Goal: Information Seeking & Learning: Learn about a topic

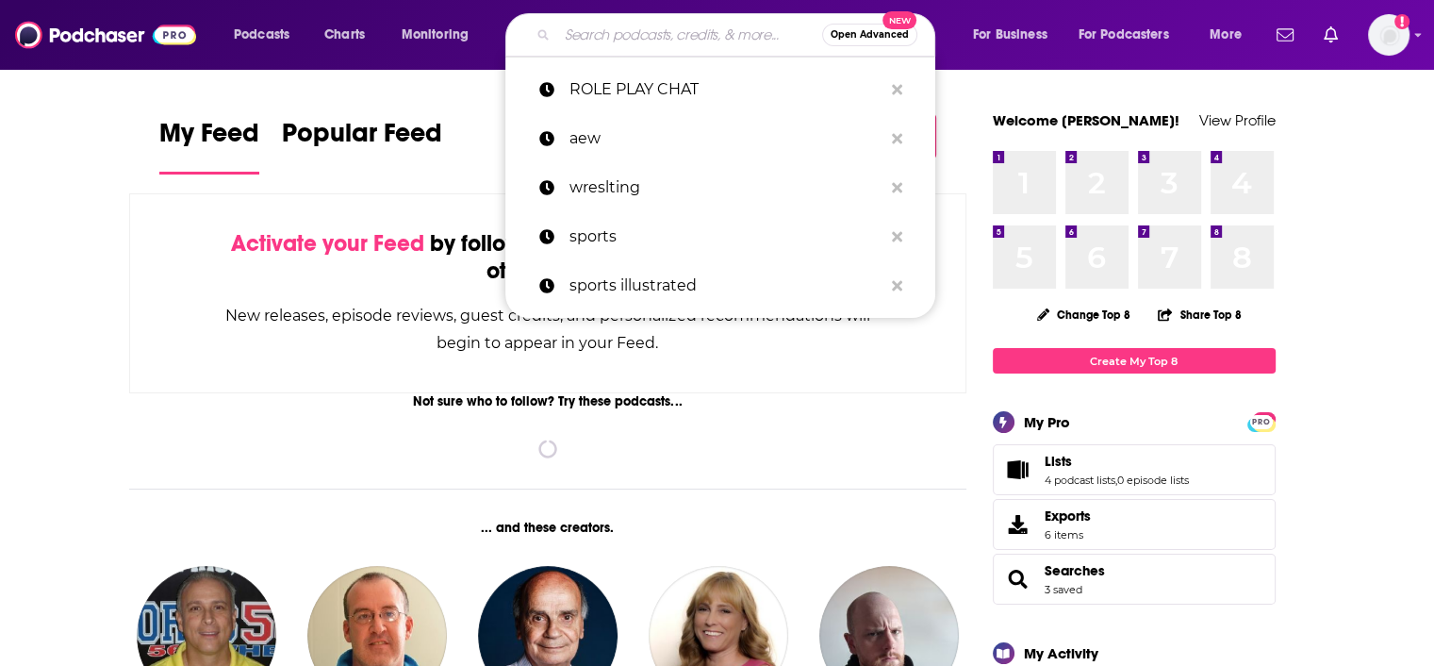
click at [588, 39] on input "Search podcasts, credits, & more..." at bounding box center [689, 35] width 265 height 30
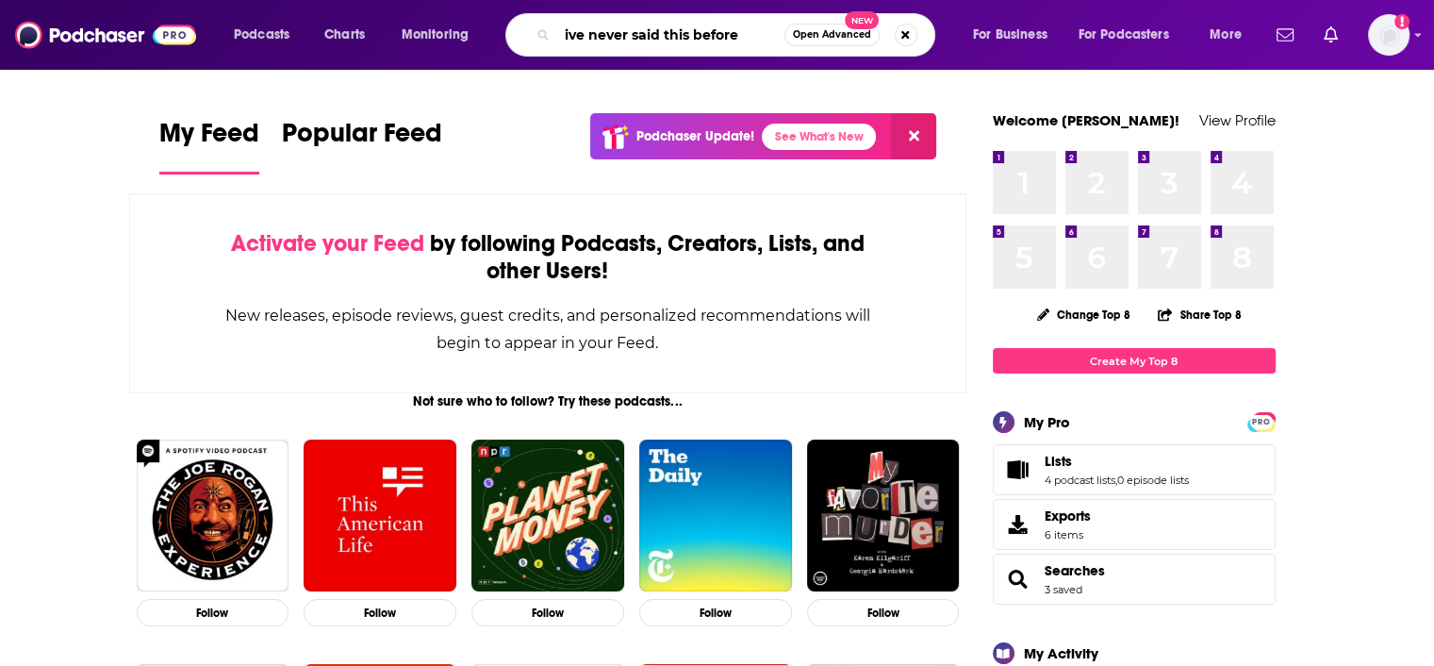
type input "ive never said this before"
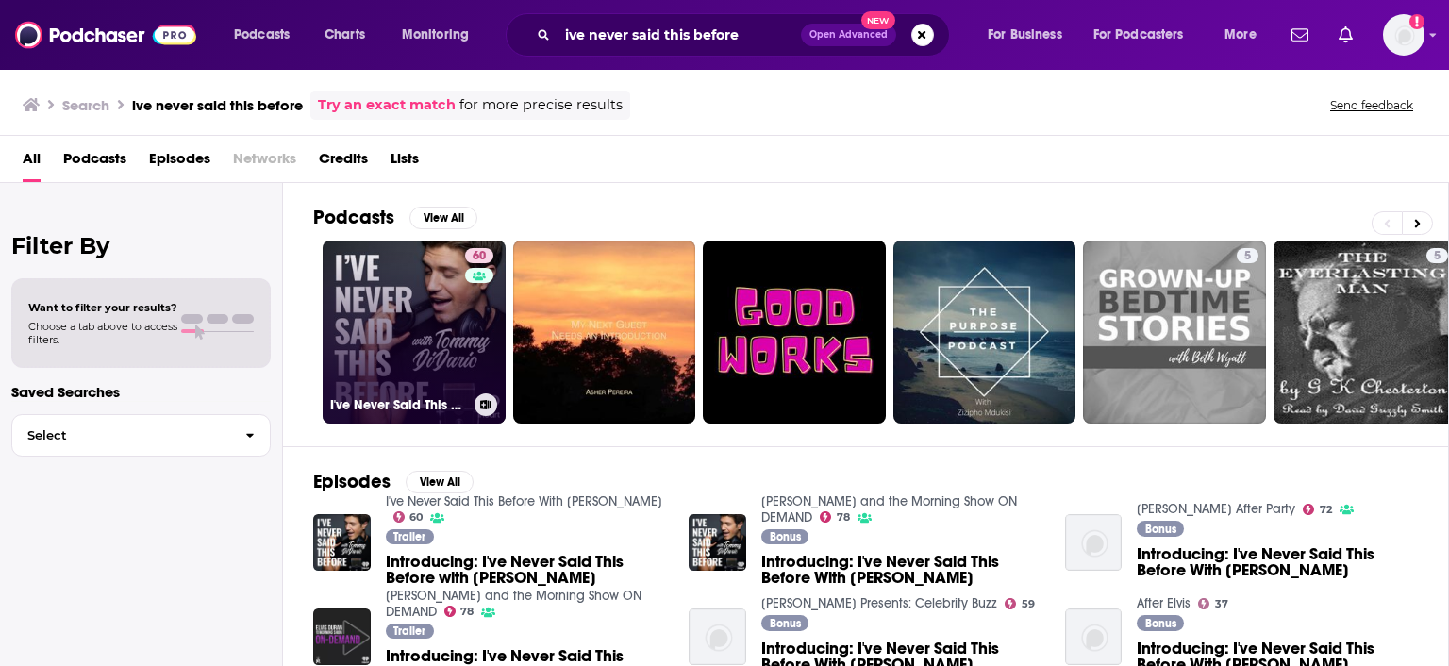
click at [418, 374] on link "60 I've Never Said This Before With [PERSON_NAME]" at bounding box center [414, 331] width 183 height 183
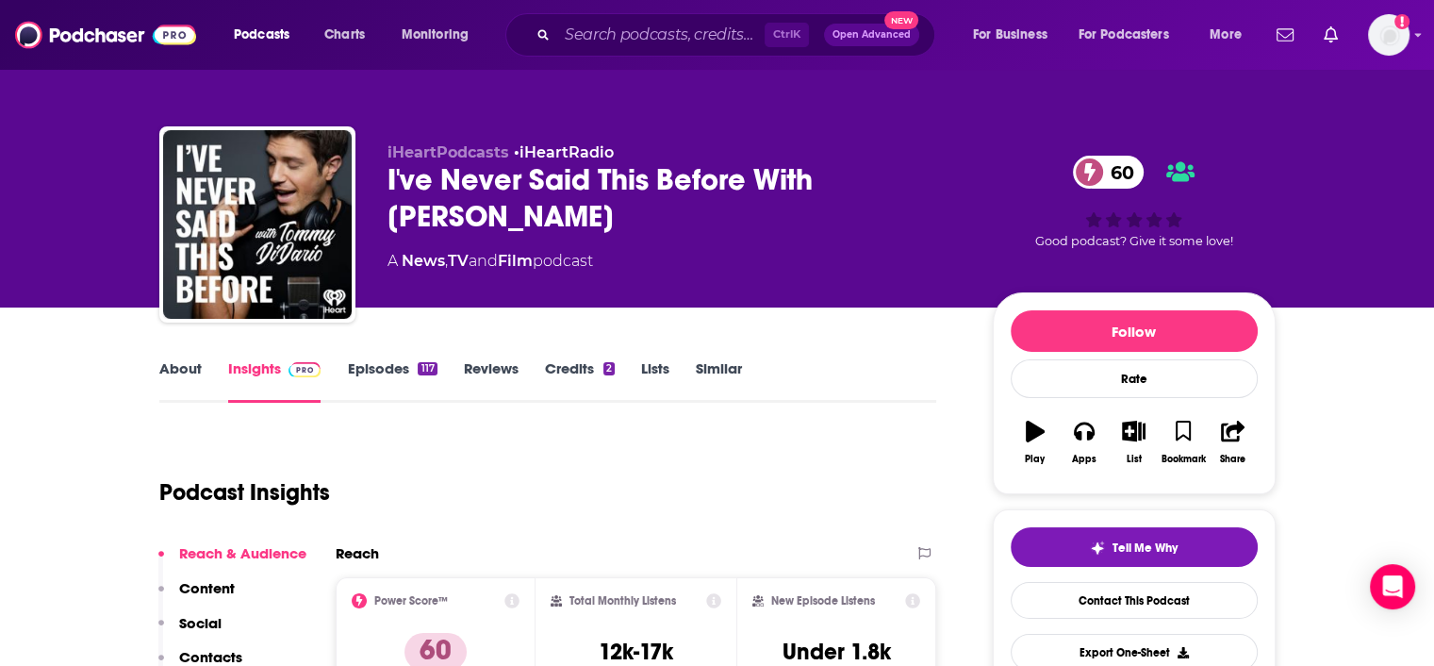
click at [405, 370] on link "Episodes 117" at bounding box center [392, 380] width 90 height 43
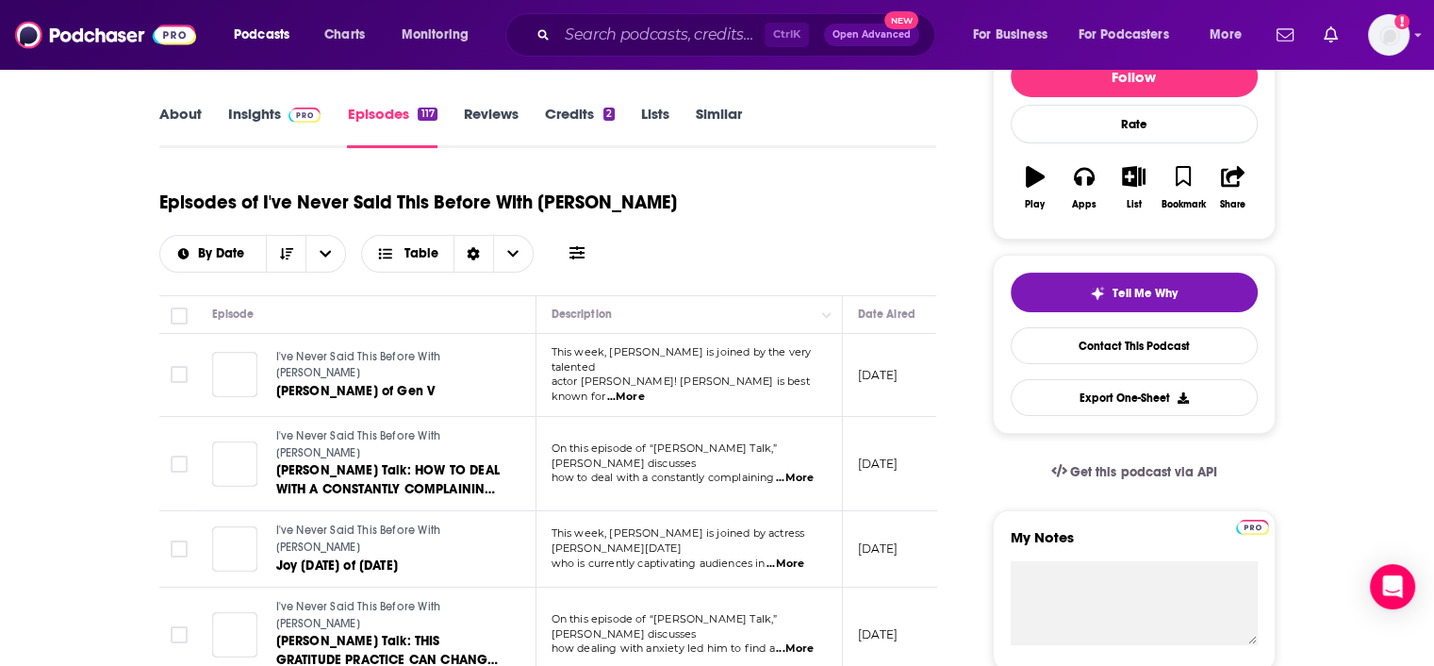
scroll to position [377, 0]
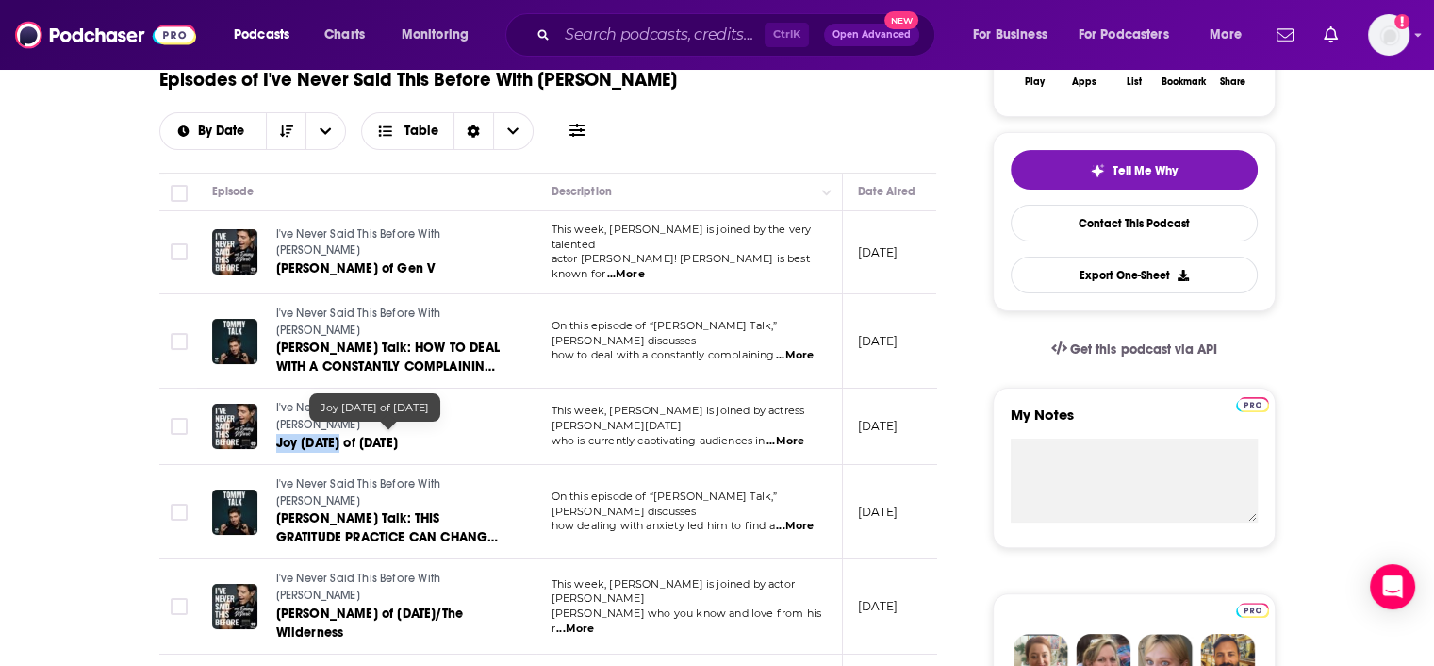
drag, startPoint x: 272, startPoint y: 433, endPoint x: 346, endPoint y: 443, distance: 75.2
click at [346, 443] on div "I've Never Said This Before With [PERSON_NAME] [PERSON_NAME] [DATE] of [DATE]" at bounding box center [357, 426] width 290 height 52
copy span "Joy [DATE]"
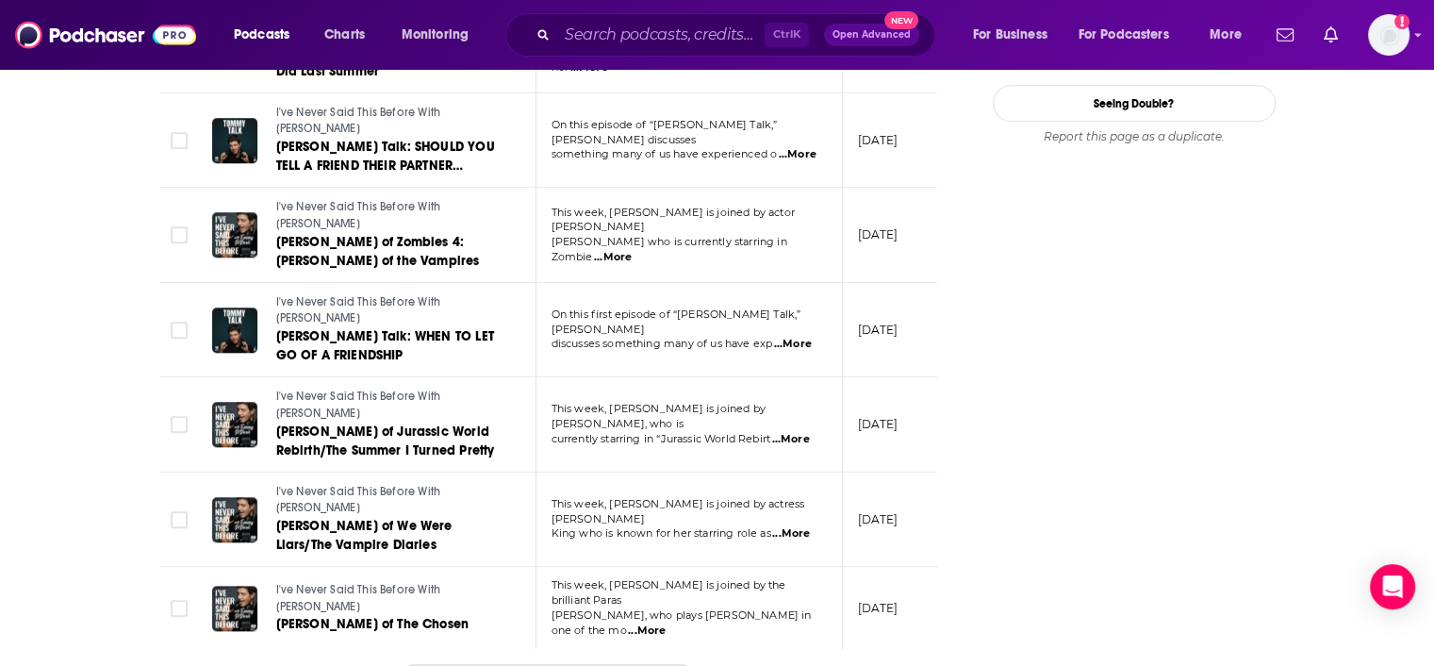
scroll to position [2228, 0]
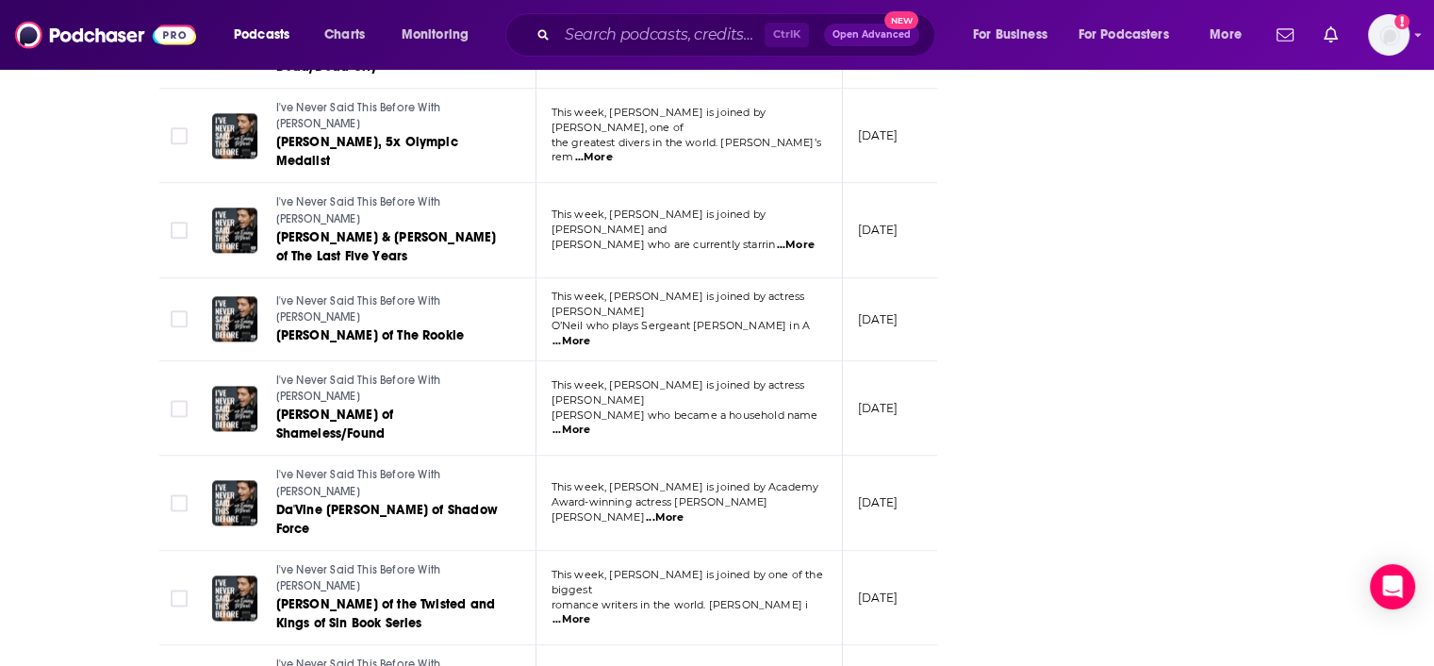
scroll to position [2888, 0]
